Goal: Understand process/instructions

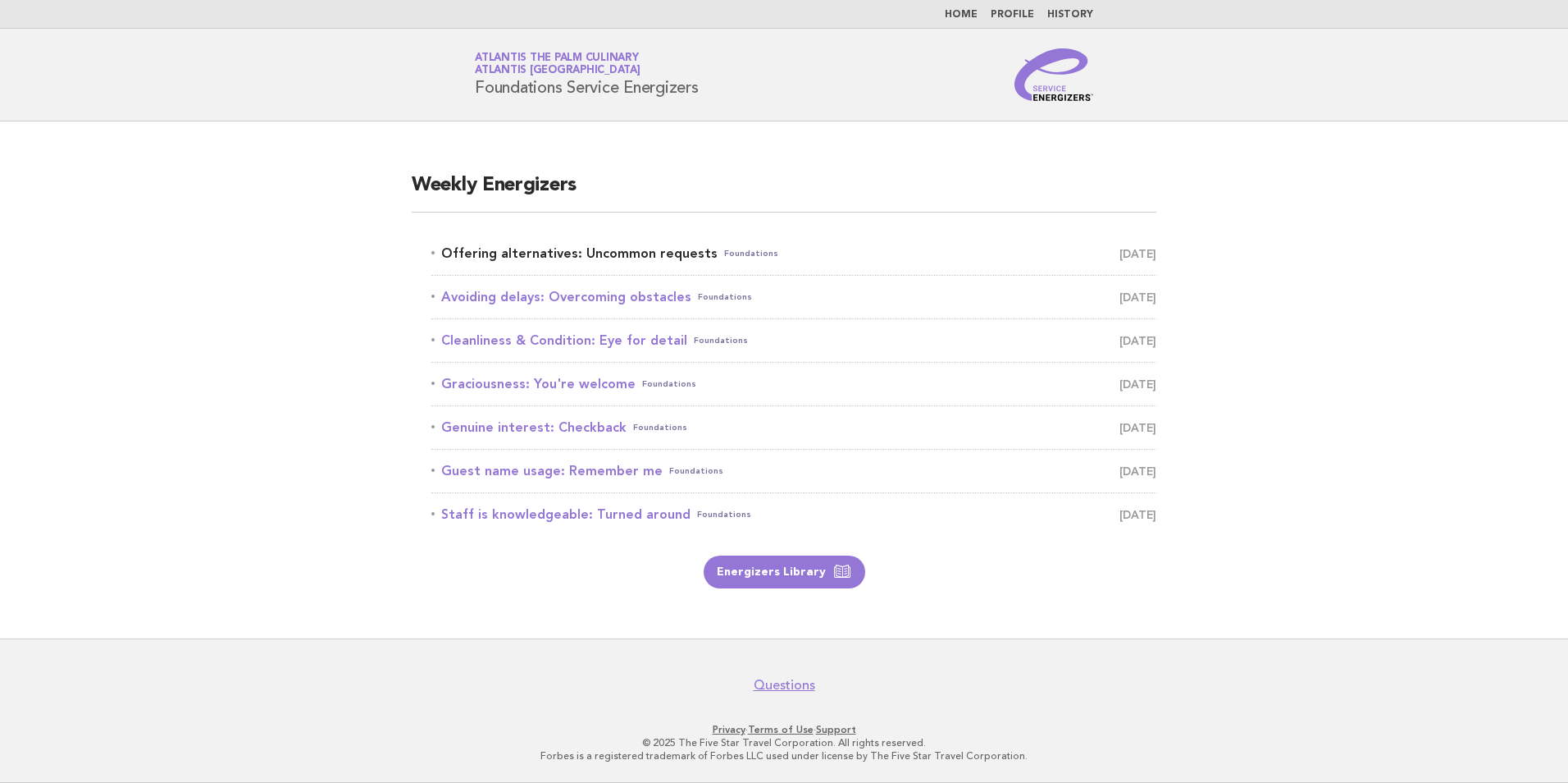
click at [630, 256] on link "Offering alternatives: Uncommon requests Foundations [DATE]" at bounding box center [794, 253] width 725 height 23
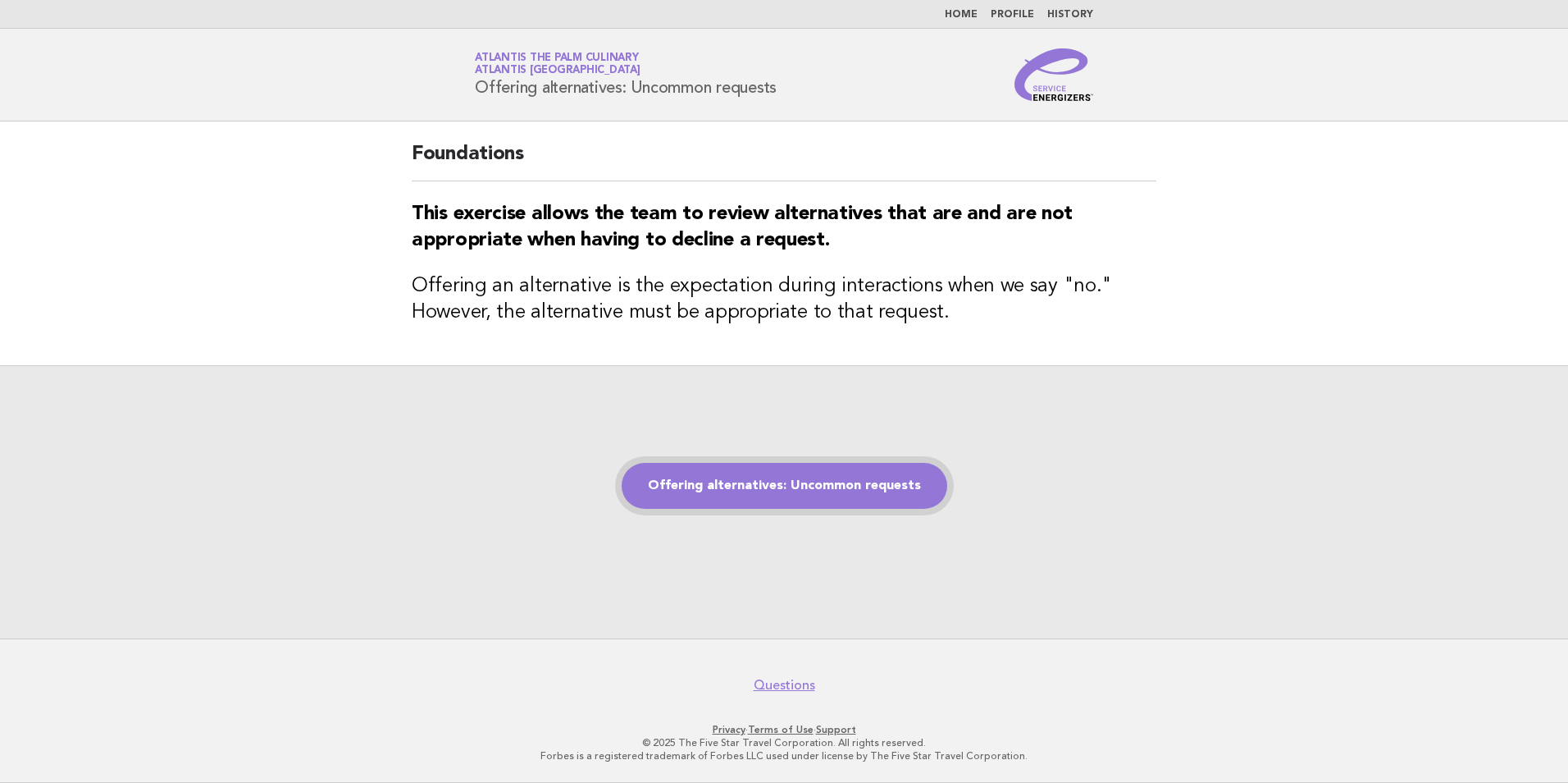
drag, startPoint x: 0, startPoint y: 0, endPoint x: 829, endPoint y: 475, distance: 955.4
click at [829, 475] on link "Offering alternatives: Uncommon requests" at bounding box center [784, 486] width 326 height 46
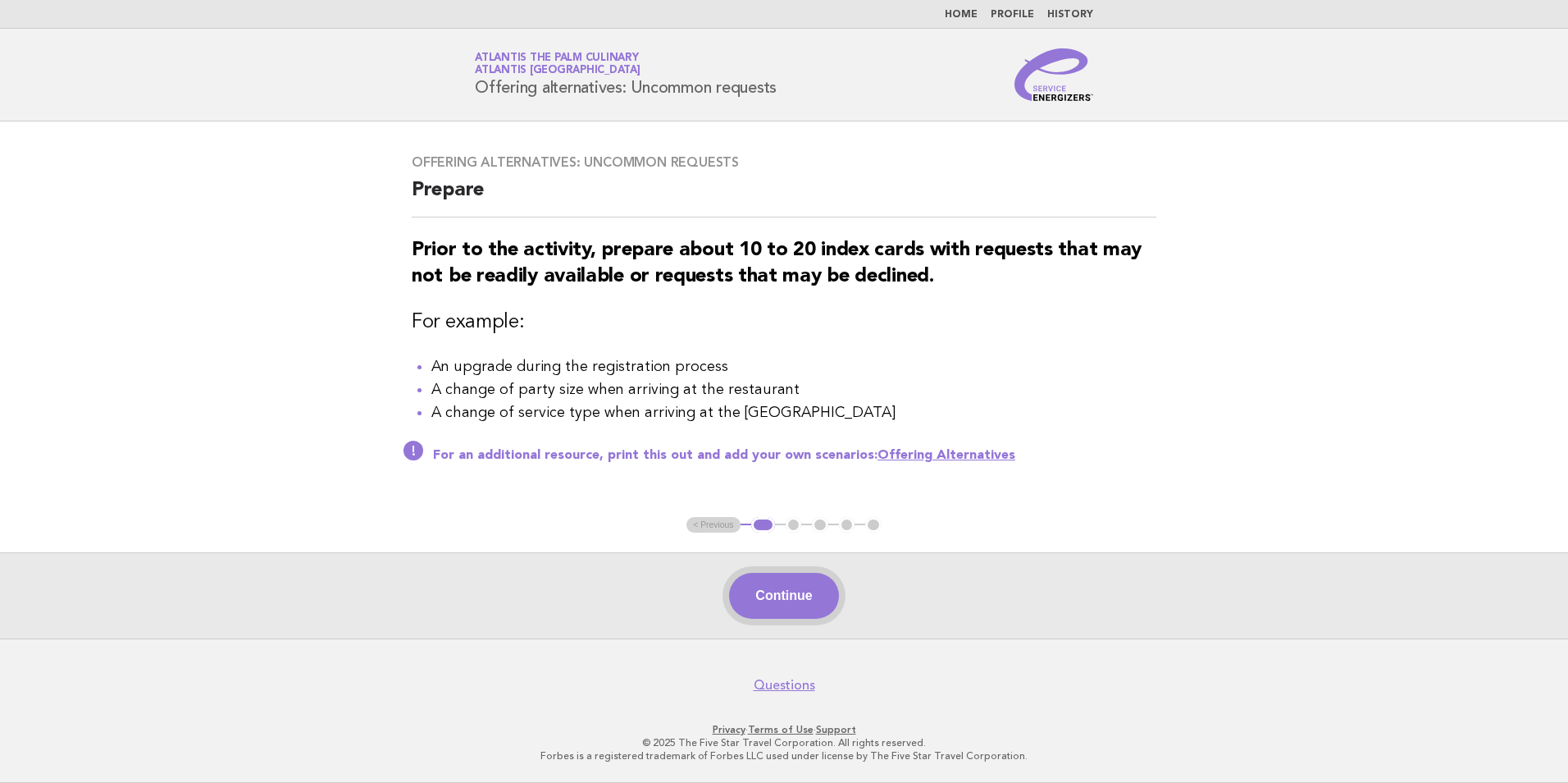
click at [816, 600] on button "Continue" at bounding box center [784, 595] width 109 height 46
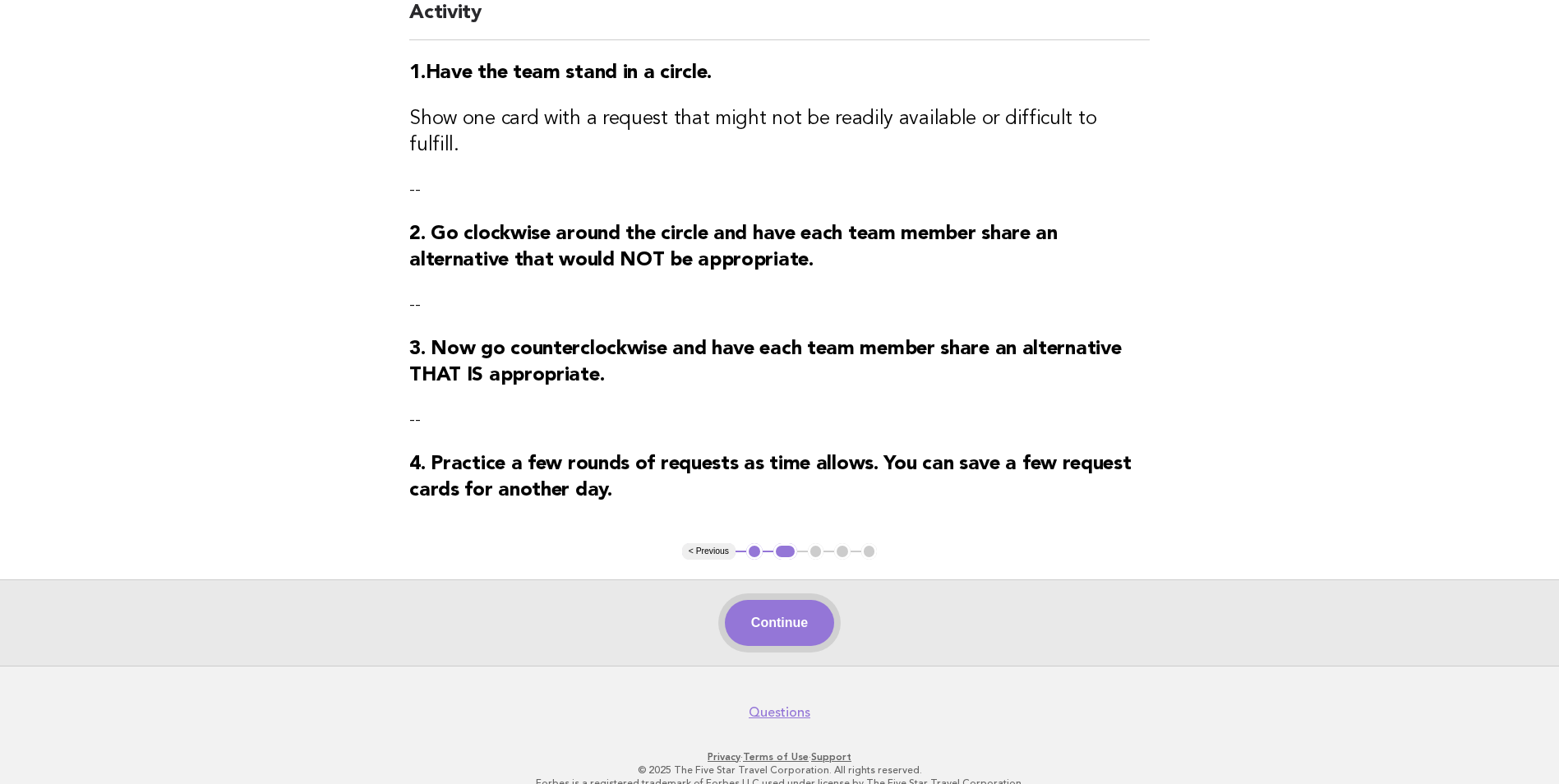
click at [799, 604] on button "Continue" at bounding box center [780, 622] width 110 height 46
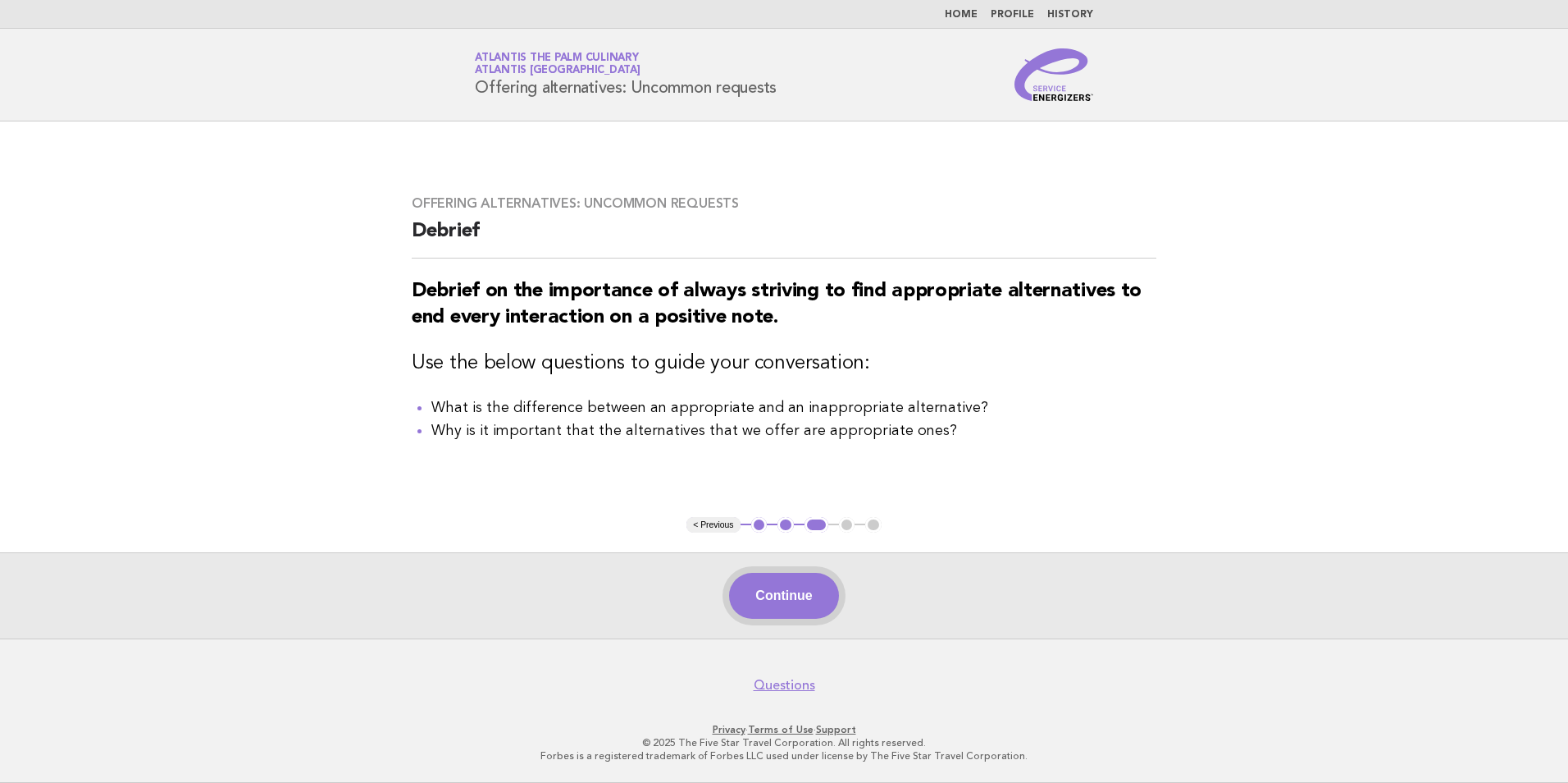
click at [800, 619] on button "Continue" at bounding box center [784, 595] width 109 height 46
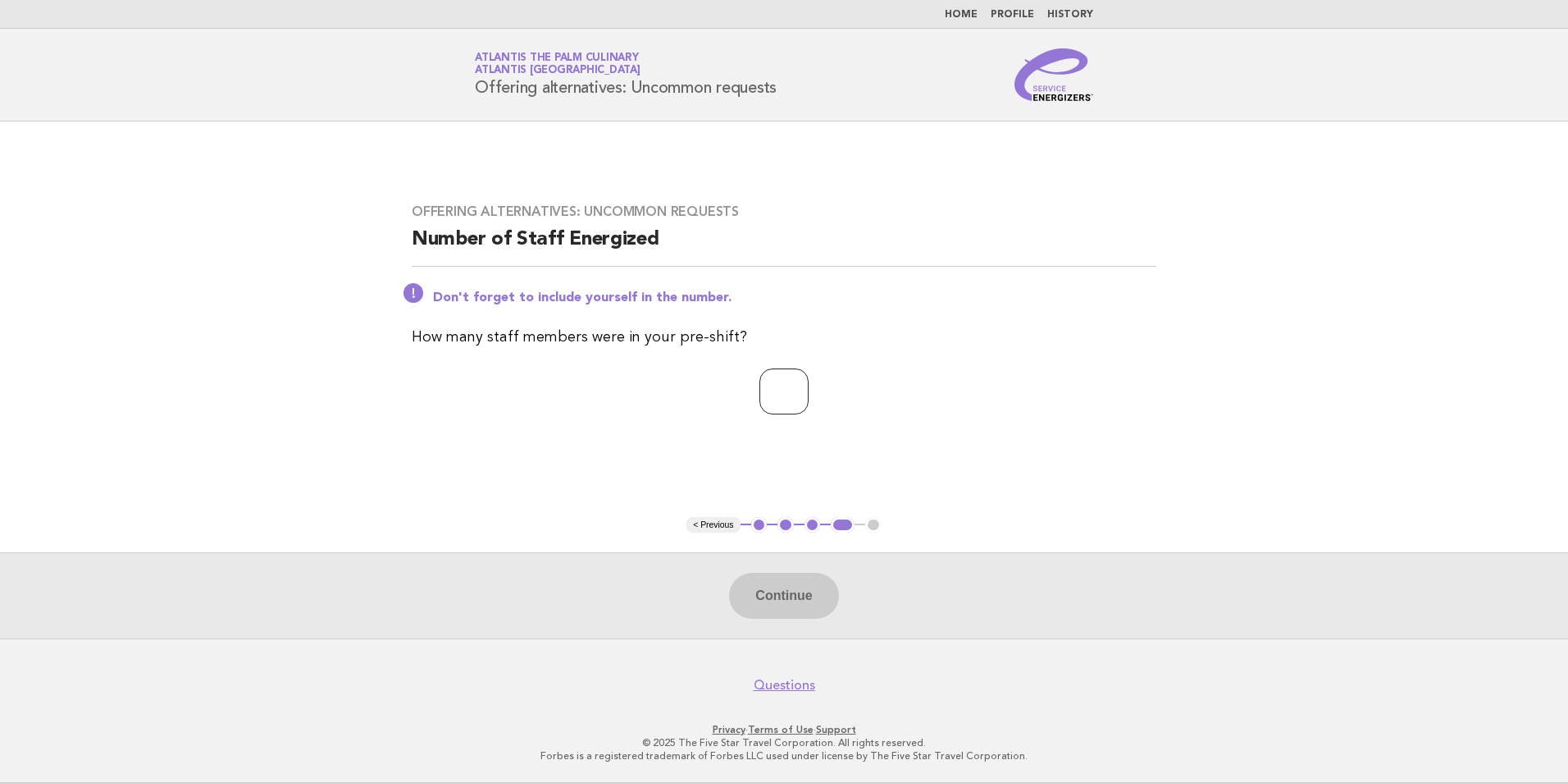
click at [790, 398] on input "number" at bounding box center [784, 392] width 49 height 46
type input "**"
click at [798, 583] on button "Continue" at bounding box center [784, 595] width 109 height 46
